Goal: Find specific page/section: Find specific page/section

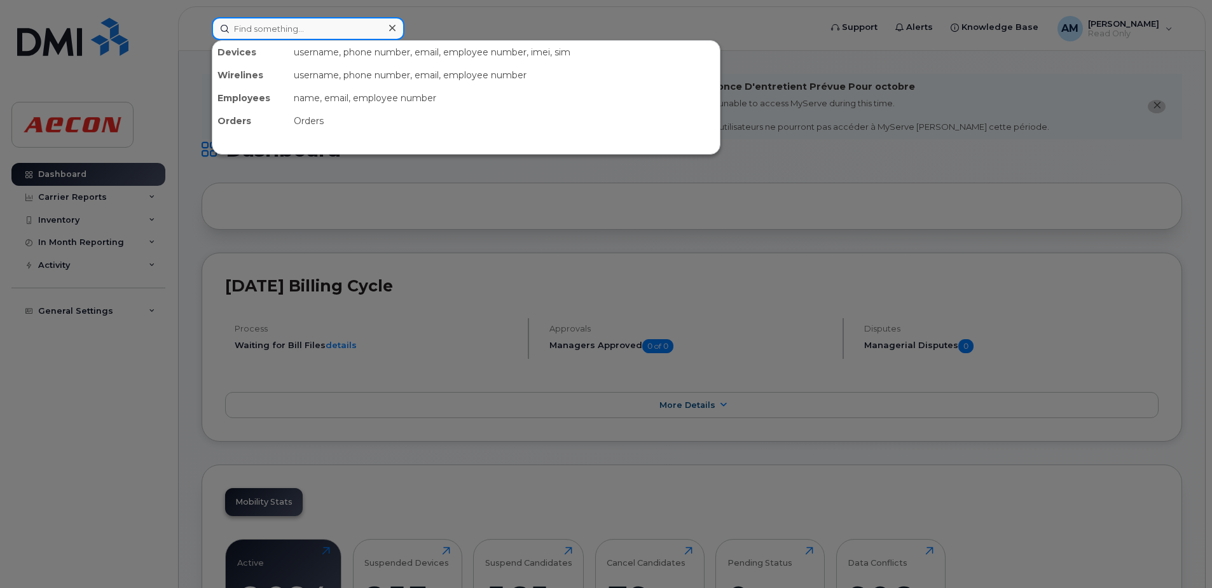
click at [263, 34] on input at bounding box center [308, 28] width 193 height 23
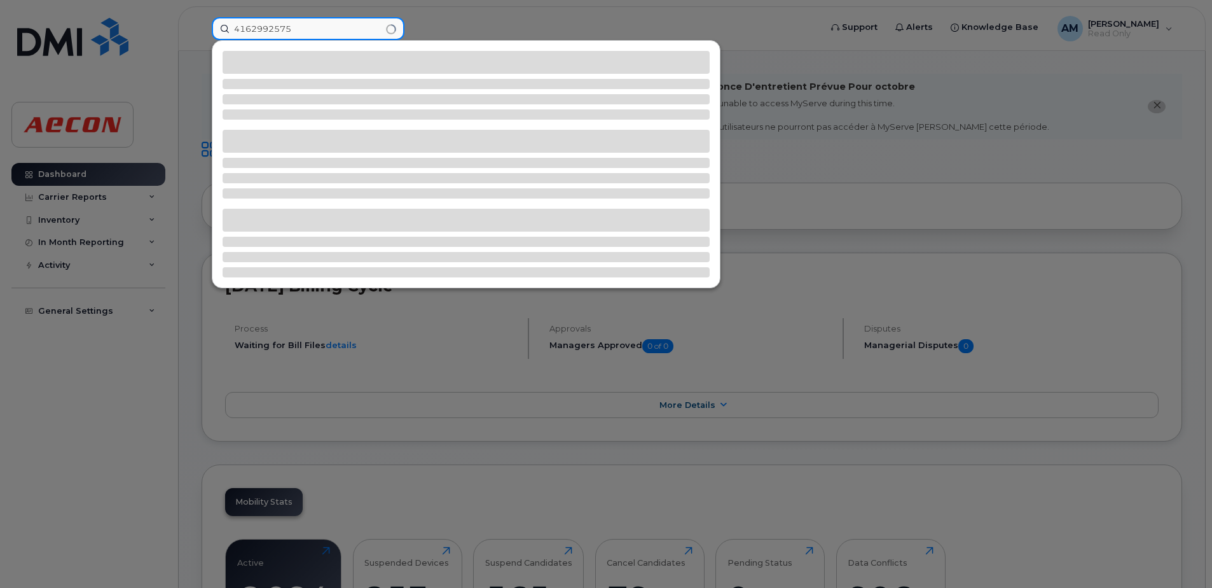
type input "4162992575"
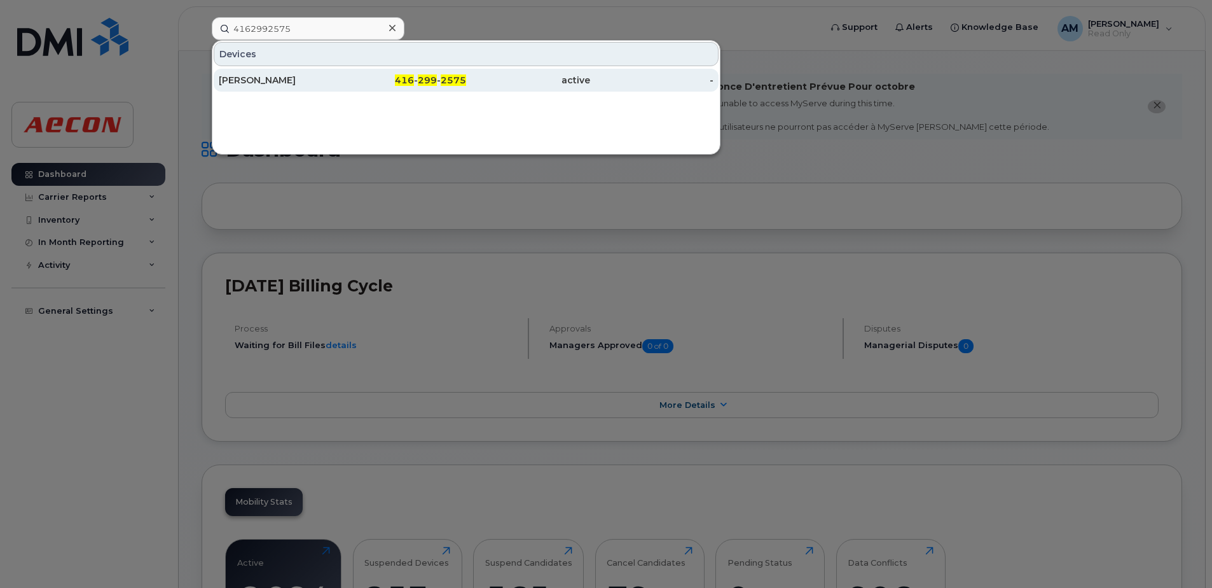
click at [284, 76] on div "[PERSON_NAME]" at bounding box center [281, 80] width 124 height 13
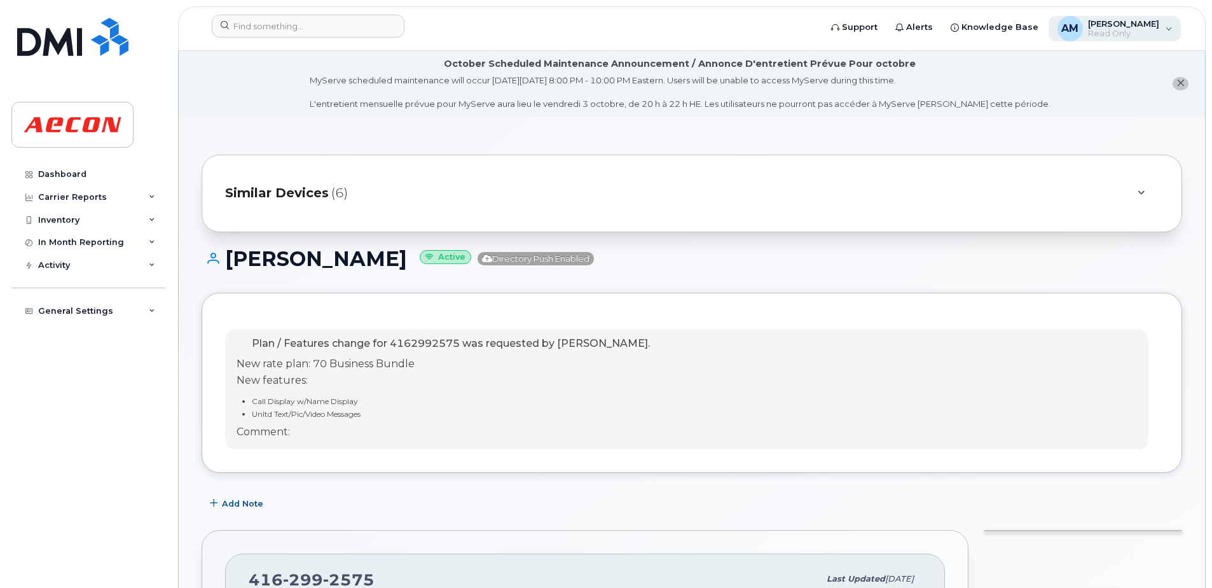
click at [1141, 23] on span "[PERSON_NAME]" at bounding box center [1123, 23] width 71 height 10
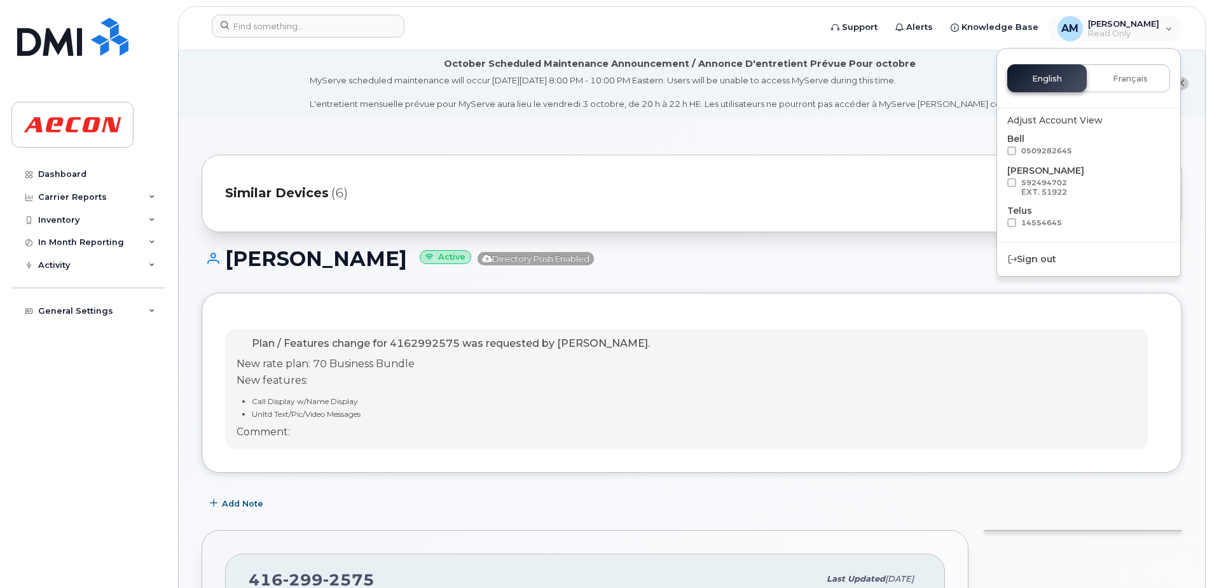
click at [876, 167] on div "Similar Devices (6)" at bounding box center [692, 194] width 981 height 78
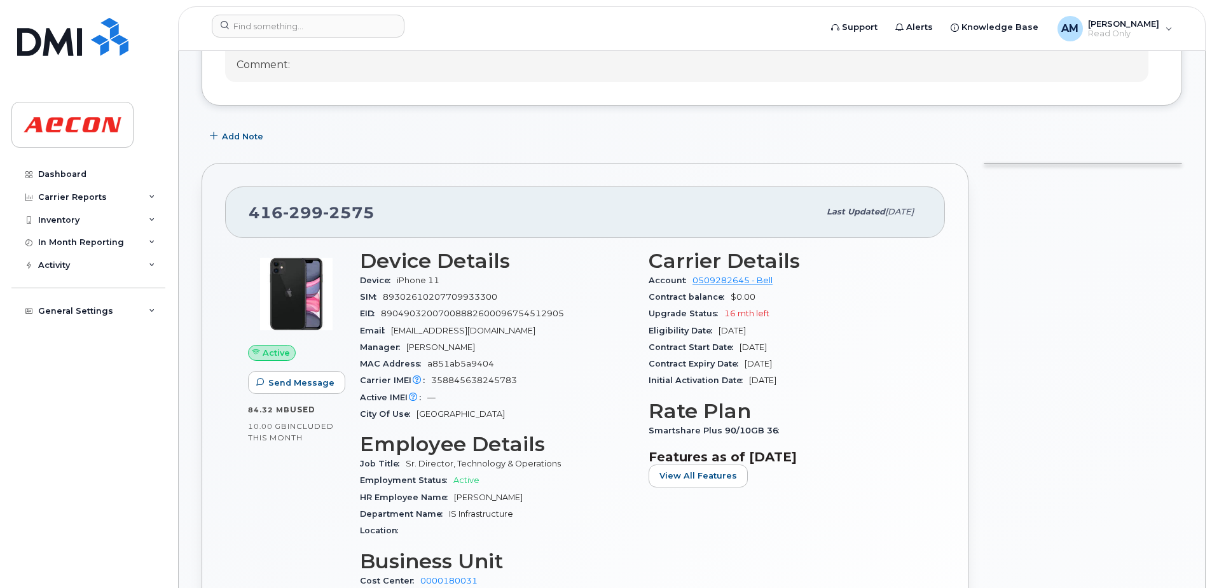
scroll to position [382, 0]
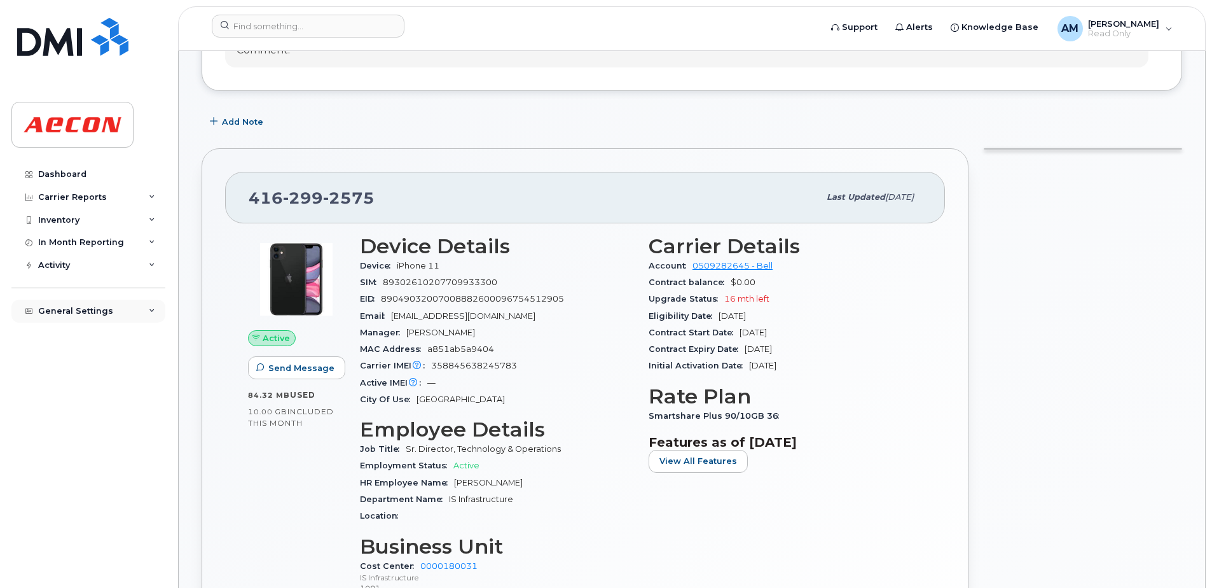
click at [82, 316] on div "General Settings" at bounding box center [88, 310] width 154 height 23
click at [78, 312] on div "General Settings" at bounding box center [75, 311] width 75 height 10
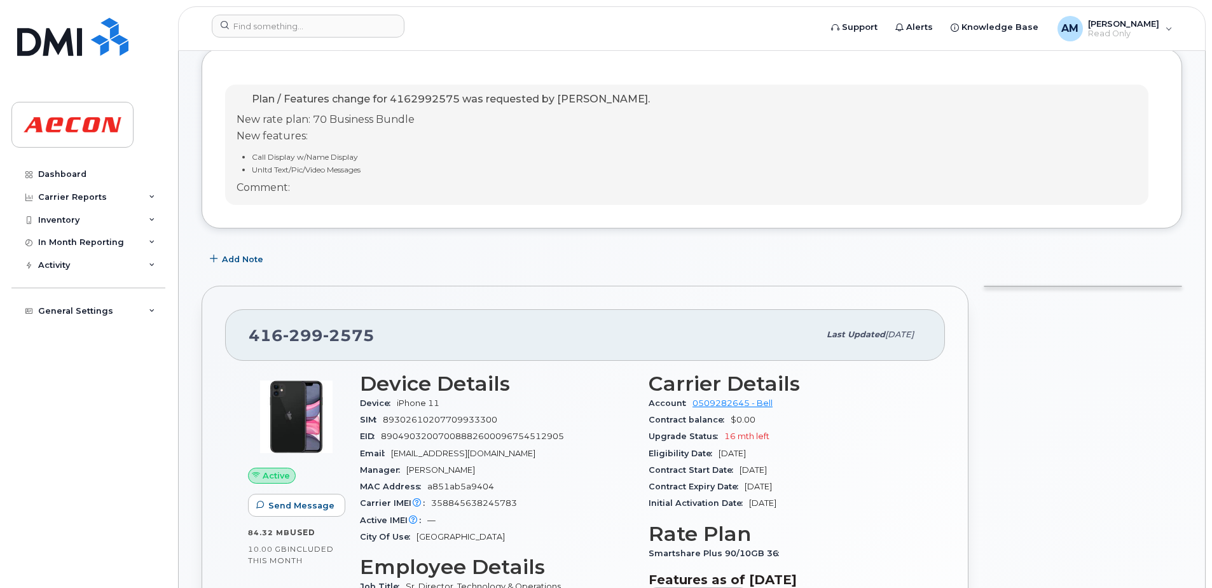
scroll to position [318, 0]
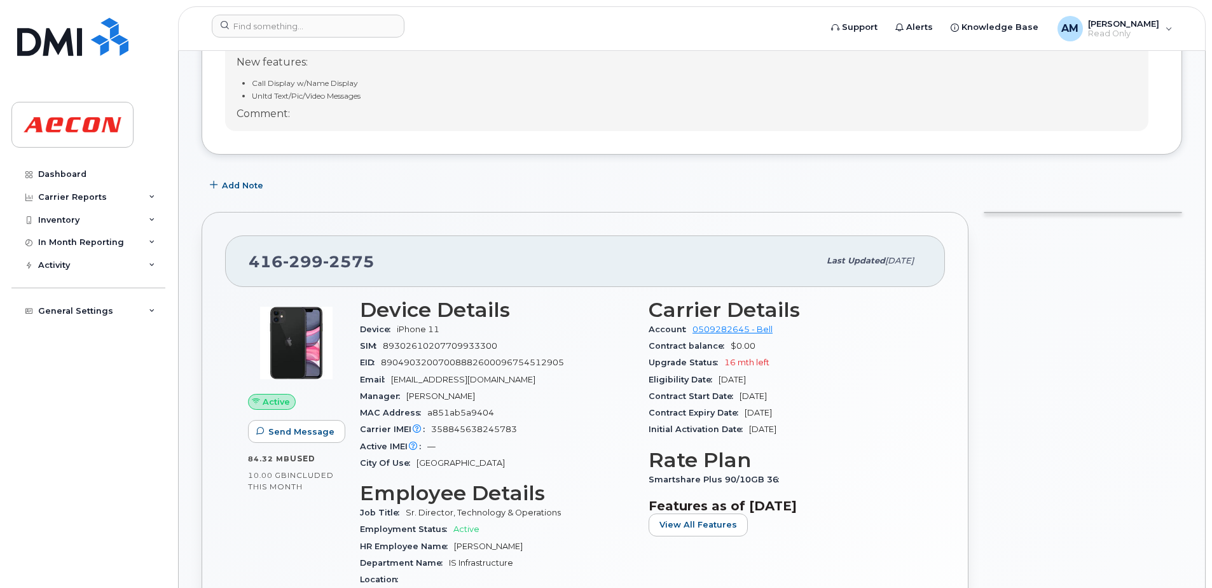
drag, startPoint x: 1028, startPoint y: 216, endPoint x: 1026, endPoint y: 431, distance: 215.6
click at [1026, 431] on div at bounding box center [1083, 519] width 214 height 631
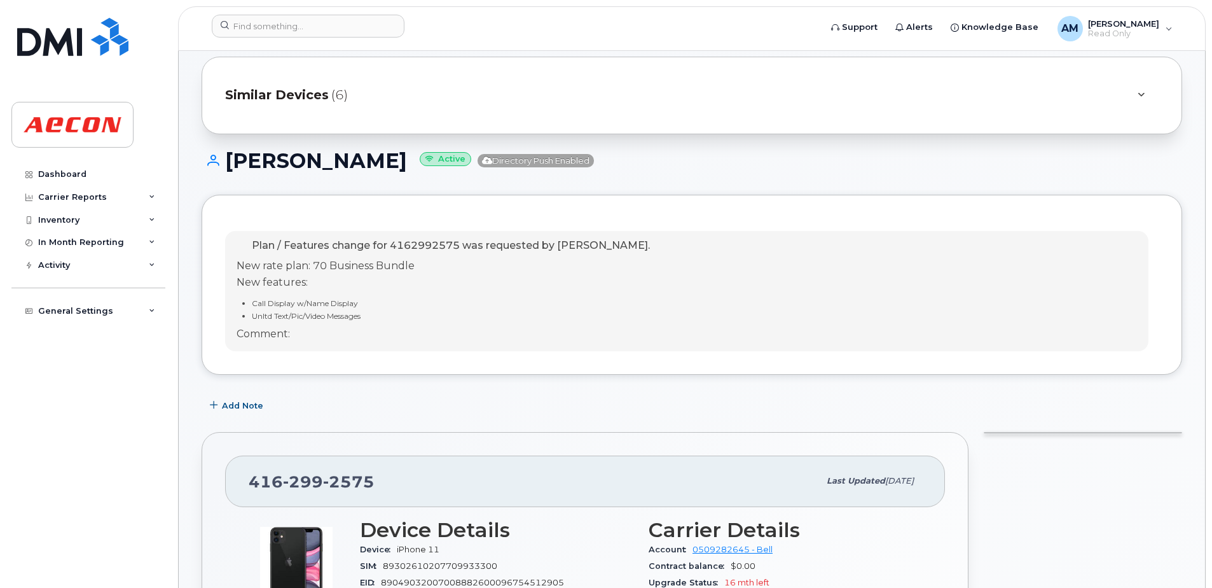
scroll to position [0, 0]
